Goal: Information Seeking & Learning: Check status

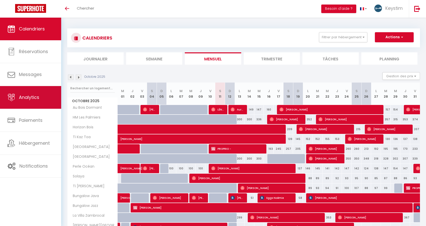
click at [29, 100] on link "Analytics" at bounding box center [30, 97] width 61 height 23
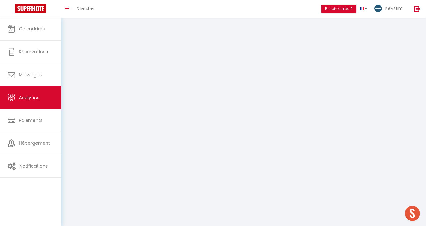
scroll to position [115, 0]
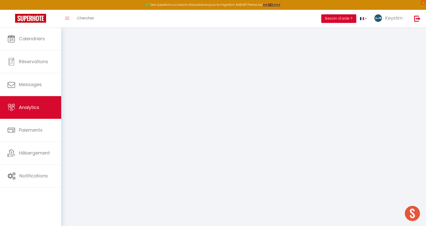
select select "2025"
select select "10"
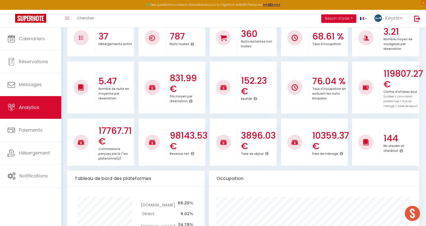
scroll to position [89, 0]
click at [208, 85] on ul "5.47 Nombre de nuits en moyenne par réservation 831.99 € Prix moyen par réserva…" at bounding box center [243, 86] width 353 height 53
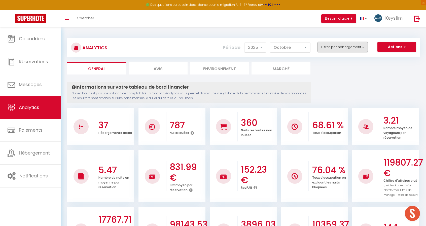
click at [345, 49] on button "Filtrer par hébergement" at bounding box center [342, 47] width 50 height 10
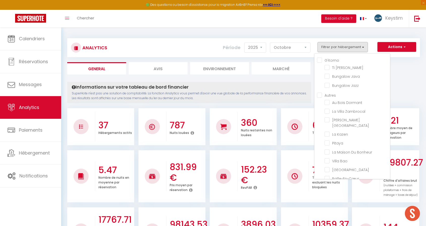
click at [328, 61] on input "G'Komo" at bounding box center [353, 59] width 73 height 5
checkbox input "true"
checkbox Marley "true"
checkbox Java "true"
checkbox Jazz "true"
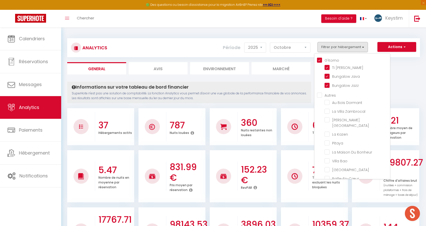
checkbox Dormant "false"
checkbox Zambrocal "false"
checkbox Lisboa "false"
checkbox Kazen "false"
checkbox input "false"
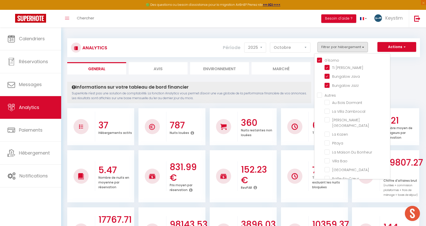
checkbox Bonheur "false"
checkbox Bao "false"
checkbox Haven "false"
checkbox input "false"
checkbox Coton "false"
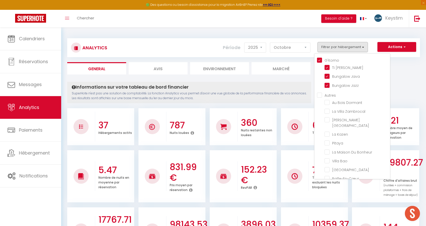
checkbox Lodge "false"
checkbox Médérines "false"
checkbox Lataniers "false"
checkbox Matadie "false"
checkbox input "false"
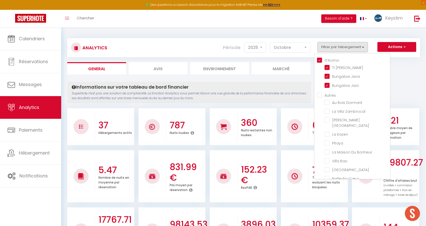
checkbox Salin "false"
checkbox Badamier "false"
checkbox Zépices "false"
checkbox input "false"
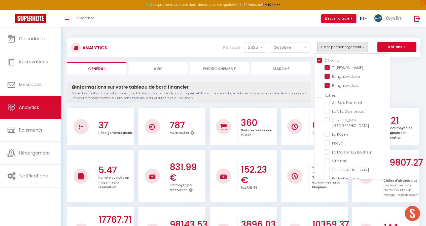
checkbox Zen "false"
checkbox Bleus "false"
checkbox Vivano "false"
checkbox input "false"
checkbox Alambic "false"
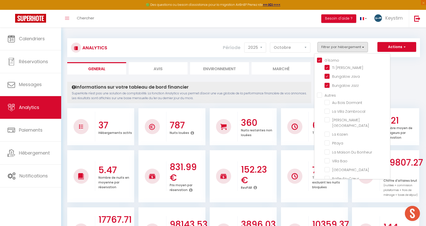
checkbox input "false"
checkbox Boulaba "false"
checkbox Océan "false"
checkbox Bois "false"
checkbox Toa "false"
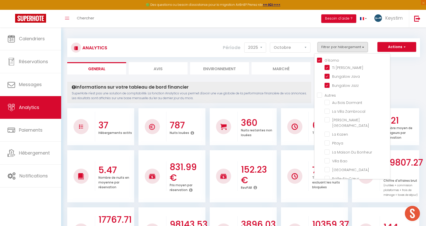
checkbox Sabah "false"
checkbox Kaïa "false"
checkbox input "false"
checkbox Palmiers "false"
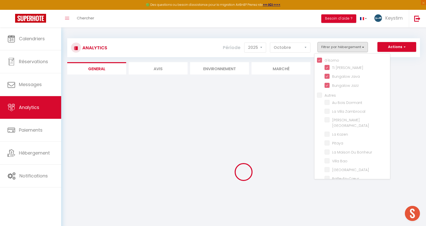
checkbox Dormant "false"
checkbox Zambrocal "false"
checkbox Lisboa "false"
checkbox Kazen "false"
checkbox input "false"
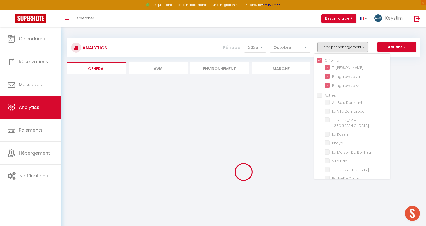
checkbox Bonheur "false"
checkbox Bao "false"
checkbox Haven "false"
checkbox input "false"
checkbox Coton "false"
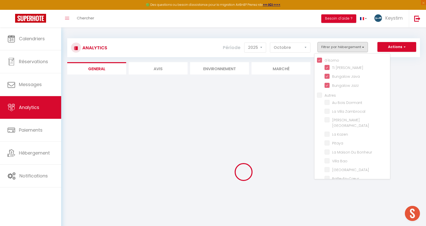
checkbox Lodge "false"
checkbox Médérines "false"
checkbox Lataniers "false"
checkbox Matadie "false"
checkbox input "false"
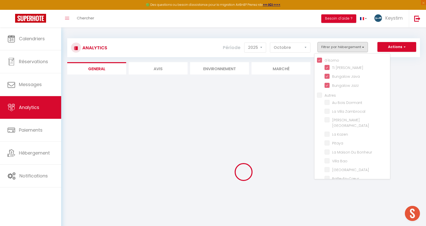
checkbox Salin "false"
checkbox Badamier "false"
checkbox Zépices "false"
checkbox input "false"
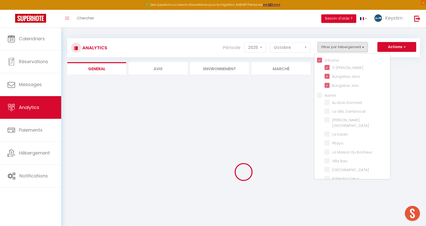
checkbox Zen "false"
checkbox Bleus "false"
checkbox Vivano "false"
checkbox input "false"
checkbox Alambic "false"
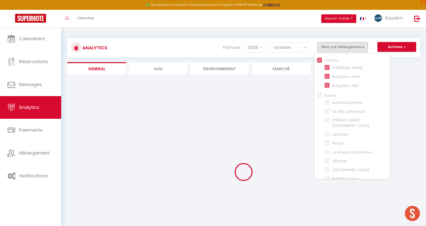
checkbox input "false"
checkbox Boulaba "false"
checkbox Océan "false"
checkbox Bois "false"
checkbox Toa "false"
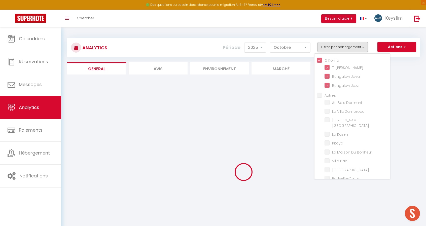
checkbox Sabah "false"
checkbox Kaïa "false"
checkbox input "false"
checkbox Palmiers "false"
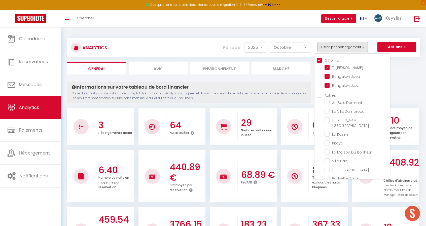
click at [331, 96] on input "Autres" at bounding box center [353, 94] width 73 height 5
checkbox input "true"
checkbox Dormant "true"
checkbox Zambrocal "true"
checkbox Lisboa "true"
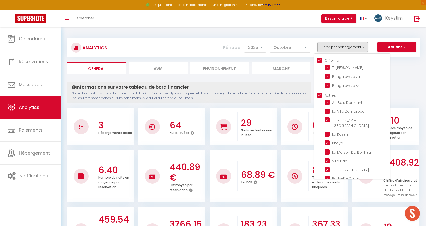
checkbox Kazen "true"
checkbox input "true"
checkbox Bonheur "true"
checkbox Bao "true"
checkbox Haven "true"
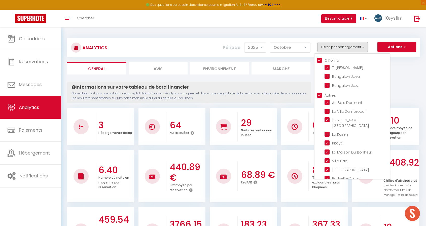
checkbox input "true"
checkbox Coton "true"
checkbox Lodge "true"
checkbox Médérines "true"
checkbox Lataniers "true"
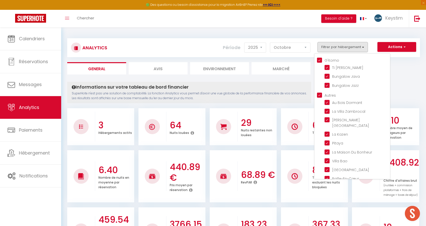
checkbox Matadie "true"
checkbox input "true"
checkbox Salin "true"
checkbox Badamier "true"
checkbox Zépices "true"
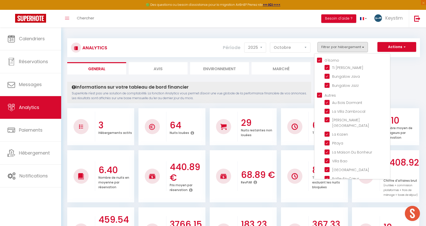
checkbox input "true"
checkbox Zen "true"
checkbox Bleus "true"
checkbox Vivano "true"
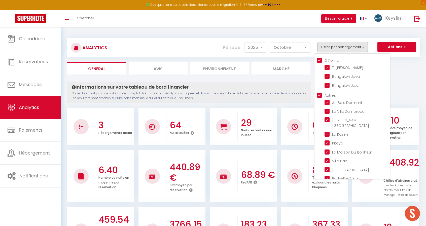
checkbox input "true"
checkbox Alambic "true"
checkbox input "true"
checkbox Boulaba "true"
checkbox Océan "true"
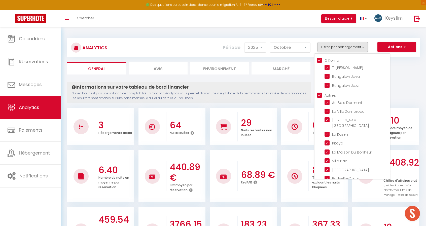
checkbox Bois "true"
checkbox Toa "true"
checkbox Sabah "true"
checkbox Kaïa "true"
checkbox input "true"
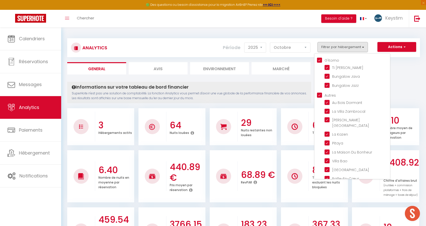
checkbox Palmiers "true"
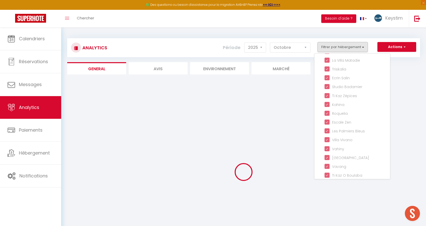
scroll to position [163, 0]
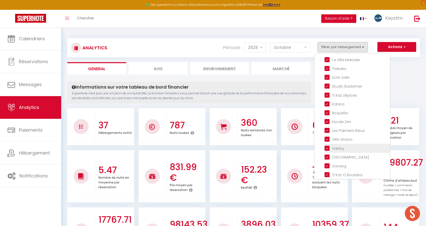
click at [336, 145] on input "checkbox" at bounding box center [356, 147] width 65 height 5
checkbox input "false"
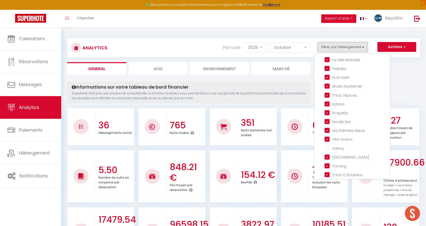
click at [343, 46] on button "Filtrer par hébergement" at bounding box center [342, 47] width 50 height 10
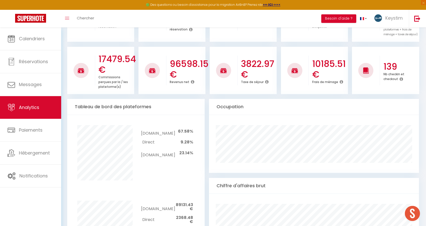
scroll to position [146, 0]
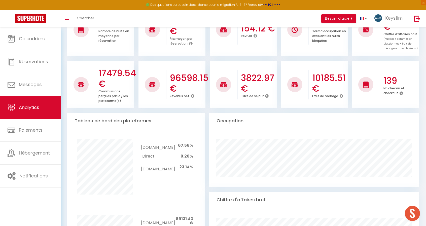
click at [304, 58] on div "17479.54 € Commissions perçues par la / les plateforme(s) 96598.15 € Revenus ne…" at bounding box center [243, 82] width 353 height 53
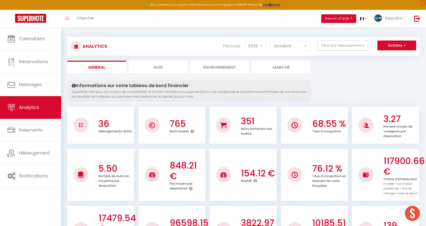
scroll to position [0, 0]
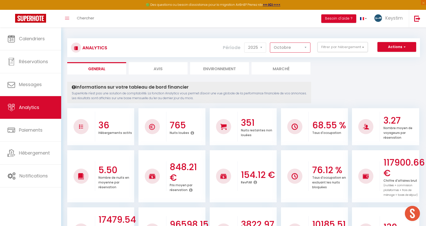
click at [292, 50] on select "[PERSON_NAME] Mars [PERSON_NAME] Juin Juillet Août Septembre Octobre Novembre D…" at bounding box center [290, 48] width 41 height 10
click at [270, 43] on select "[PERSON_NAME] Mars [PERSON_NAME] Juin Juillet Août Septembre Octobre Novembre D…" at bounding box center [290, 48] width 41 height 10
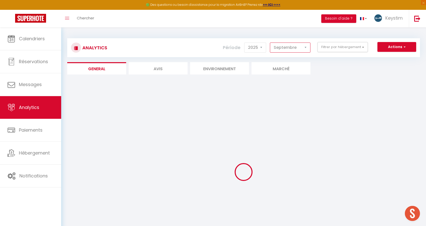
scroll to position [47, 0]
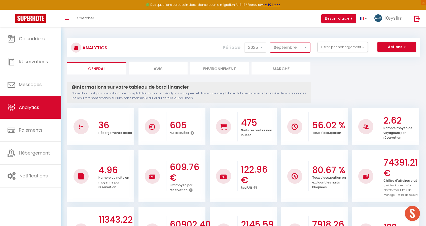
click at [302, 49] on select "[PERSON_NAME] Mars [PERSON_NAME] Juin Juillet Août Septembre Octobre Novembre D…" at bounding box center [290, 48] width 41 height 10
click at [270, 43] on select "[PERSON_NAME] Mars [PERSON_NAME] Juin Juillet Août Septembre Octobre Novembre D…" at bounding box center [290, 48] width 41 height 10
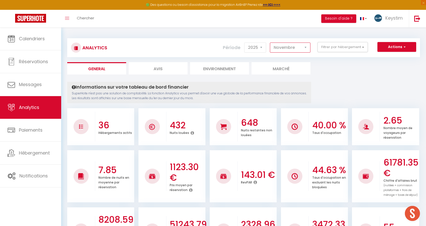
click at [300, 49] on select "[PERSON_NAME] Mars [PERSON_NAME] Juin Juillet Août Septembre Octobre Novembre D…" at bounding box center [290, 48] width 41 height 10
click at [270, 43] on select "[PERSON_NAME] Mars [PERSON_NAME] Juin Juillet Août Septembre Octobre Novembre D…" at bounding box center [290, 48] width 41 height 10
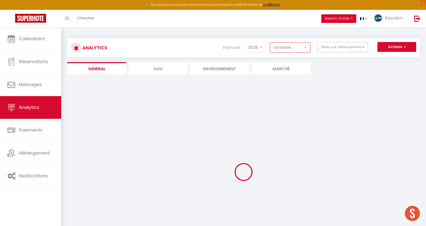
click at [302, 49] on select "[PERSON_NAME] Mars [PERSON_NAME] Juin Juillet Août Septembre Octobre Novembre D…" at bounding box center [290, 48] width 41 height 10
select select "9"
click at [270, 43] on select "[PERSON_NAME] Mars [PERSON_NAME] Juin Juillet Août Septembre Octobre Novembre D…" at bounding box center [290, 48] width 41 height 10
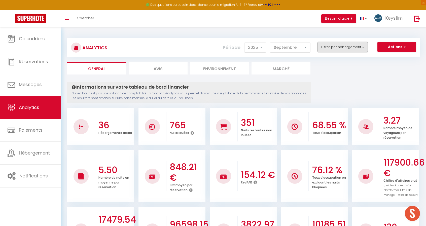
click at [339, 43] on button "Filtrer par hébergement" at bounding box center [342, 47] width 50 height 10
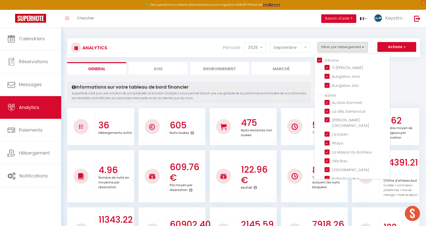
click at [320, 59] on input "G'Komo" at bounding box center [353, 59] width 73 height 5
checkbox input "false"
checkbox Marley "false"
checkbox Java "false"
checkbox Jazz "false"
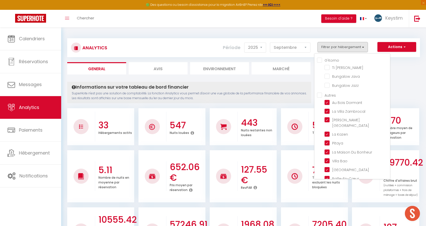
click at [320, 60] on input "G'Komo" at bounding box center [353, 59] width 73 height 5
checkbox input "true"
checkbox Marley "true"
checkbox Java "true"
checkbox Jazz "true"
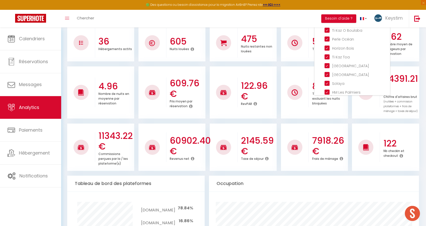
scroll to position [84, 0]
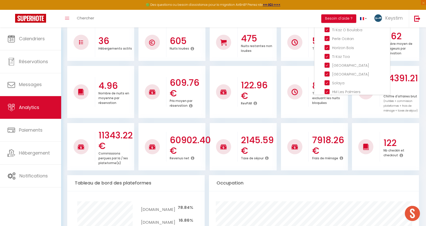
click at [347, 123] on ul "11343.22 € Commissions perçues par la / les plateforme(s) 60902.40 € Revenus ne…" at bounding box center [243, 146] width 353 height 49
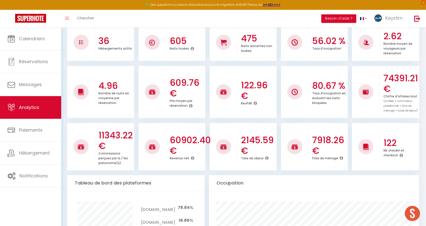
scroll to position [0, 0]
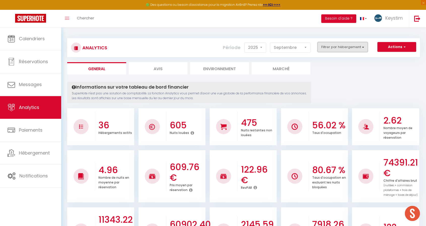
click at [349, 43] on button "Filtrer par hébergement" at bounding box center [342, 47] width 50 height 10
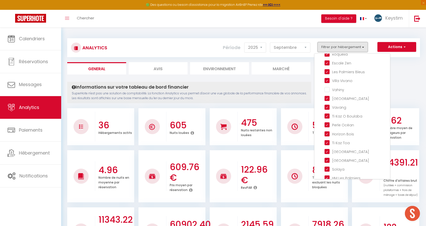
scroll to position [224, 0]
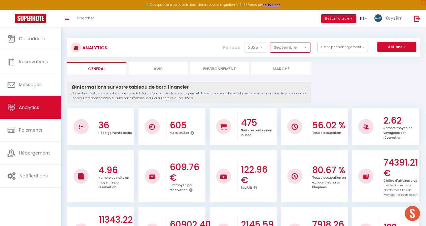
click at [299, 47] on select "[PERSON_NAME] Mars [PERSON_NAME] Juin Juillet Août Septembre Octobre Novembre D…" at bounding box center [290, 48] width 41 height 10
select select "8"
click at [270, 43] on select "[PERSON_NAME] Mars [PERSON_NAME] Juin Juillet Août Septembre Octobre Novembre D…" at bounding box center [290, 48] width 41 height 10
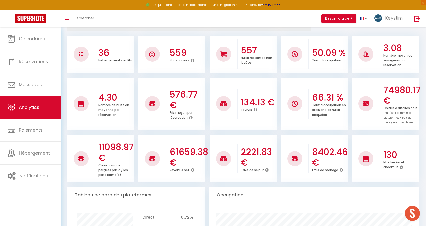
scroll to position [73, 0]
